Goal: Communication & Community: Answer question/provide support

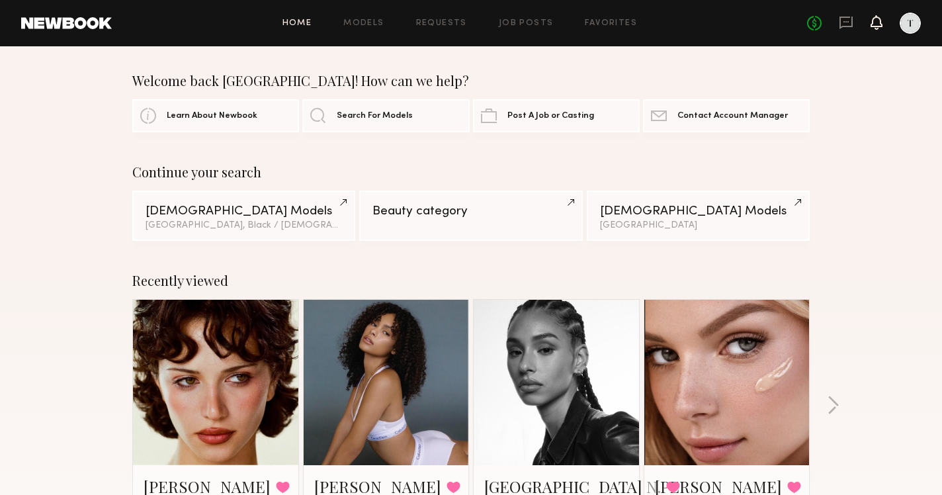
click at [876, 15] on icon at bounding box center [876, 22] width 12 height 15
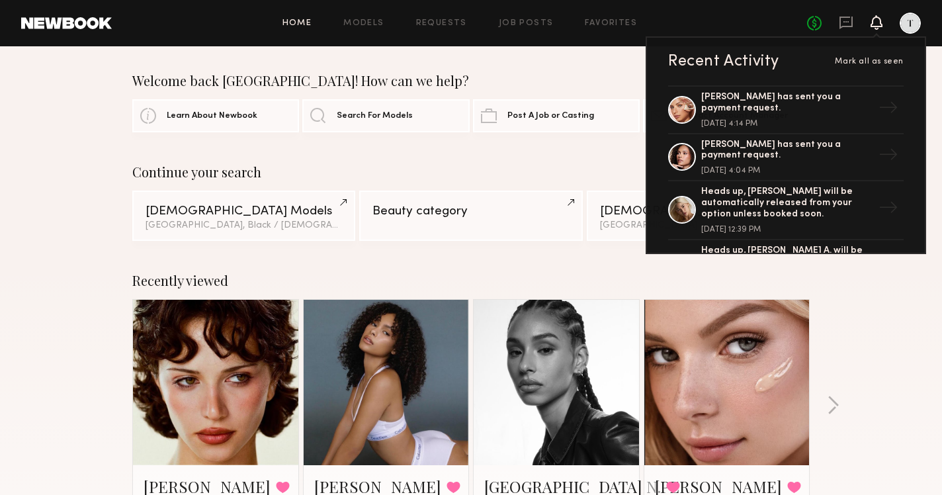
click at [877, 15] on icon at bounding box center [876, 22] width 12 height 15
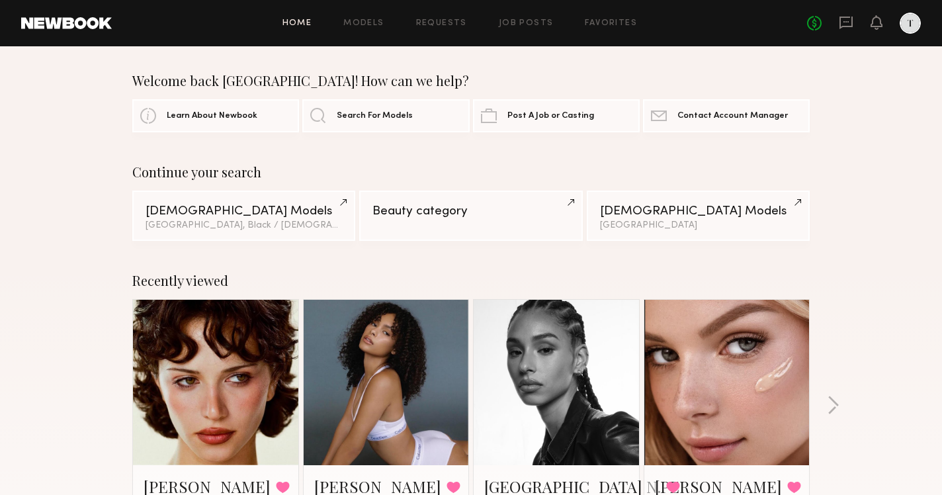
click at [839, 11] on header "Home Models Requests Job Posts Favorites Sign Out No fees up to $5,000" at bounding box center [471, 23] width 942 height 46
click at [839, 20] on icon at bounding box center [846, 22] width 15 height 15
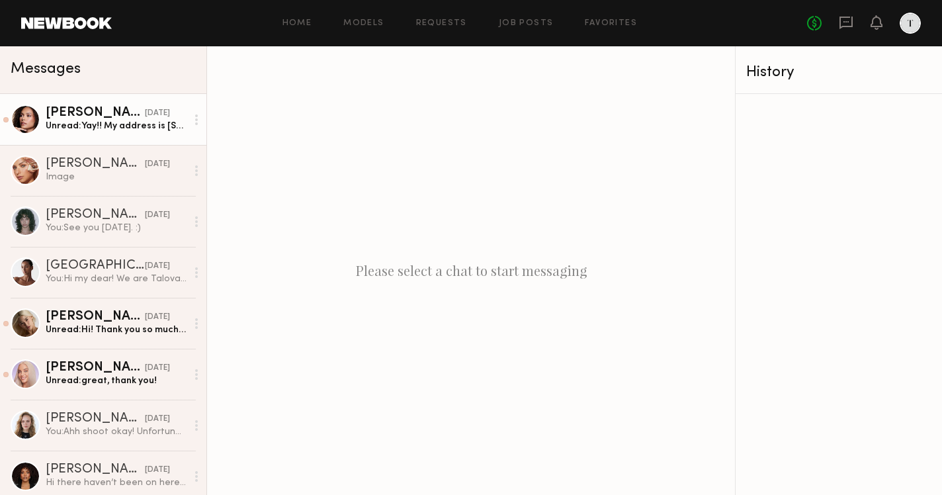
click at [54, 123] on div "Unread: Yay!! My address is [STREET_ADDRESS] [PERSON_NAME][GEOGRAPHIC_DATA], [G…" at bounding box center [116, 126] width 141 height 13
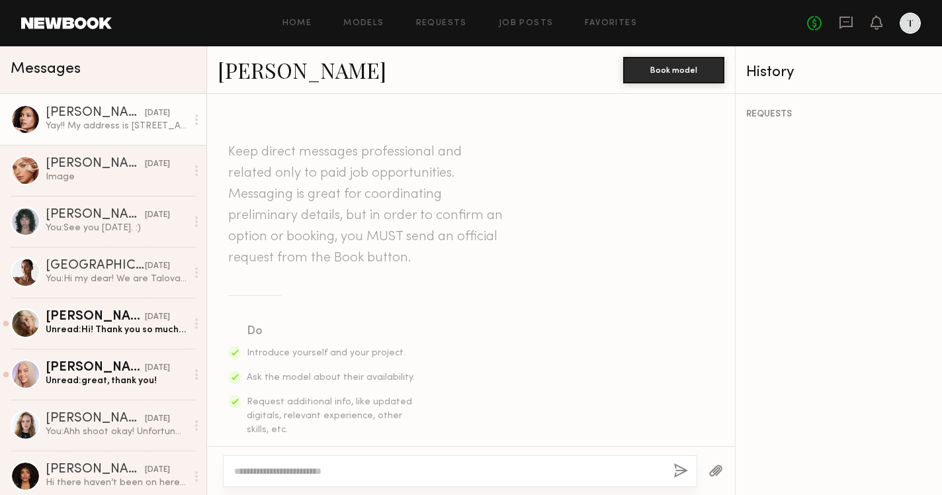
scroll to position [1417, 0]
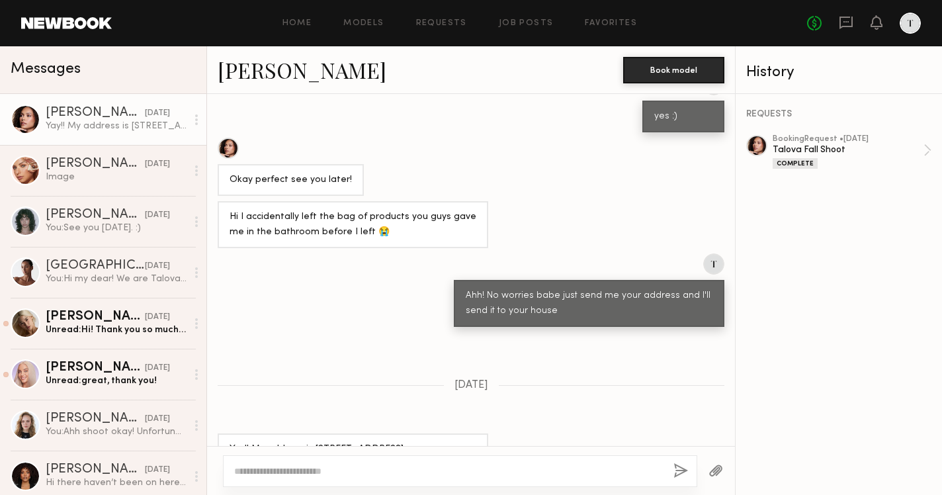
click at [146, 74] on div "Messages" at bounding box center [103, 67] width 185 height 20
click at [105, 16] on header "Home Models Requests Job Posts Favorites Sign Out No fees up to $5,000" at bounding box center [471, 23] width 942 height 46
click at [307, 22] on link "Home" at bounding box center [297, 23] width 30 height 9
